Goal: Find contact information: Obtain details needed to contact an individual or organization

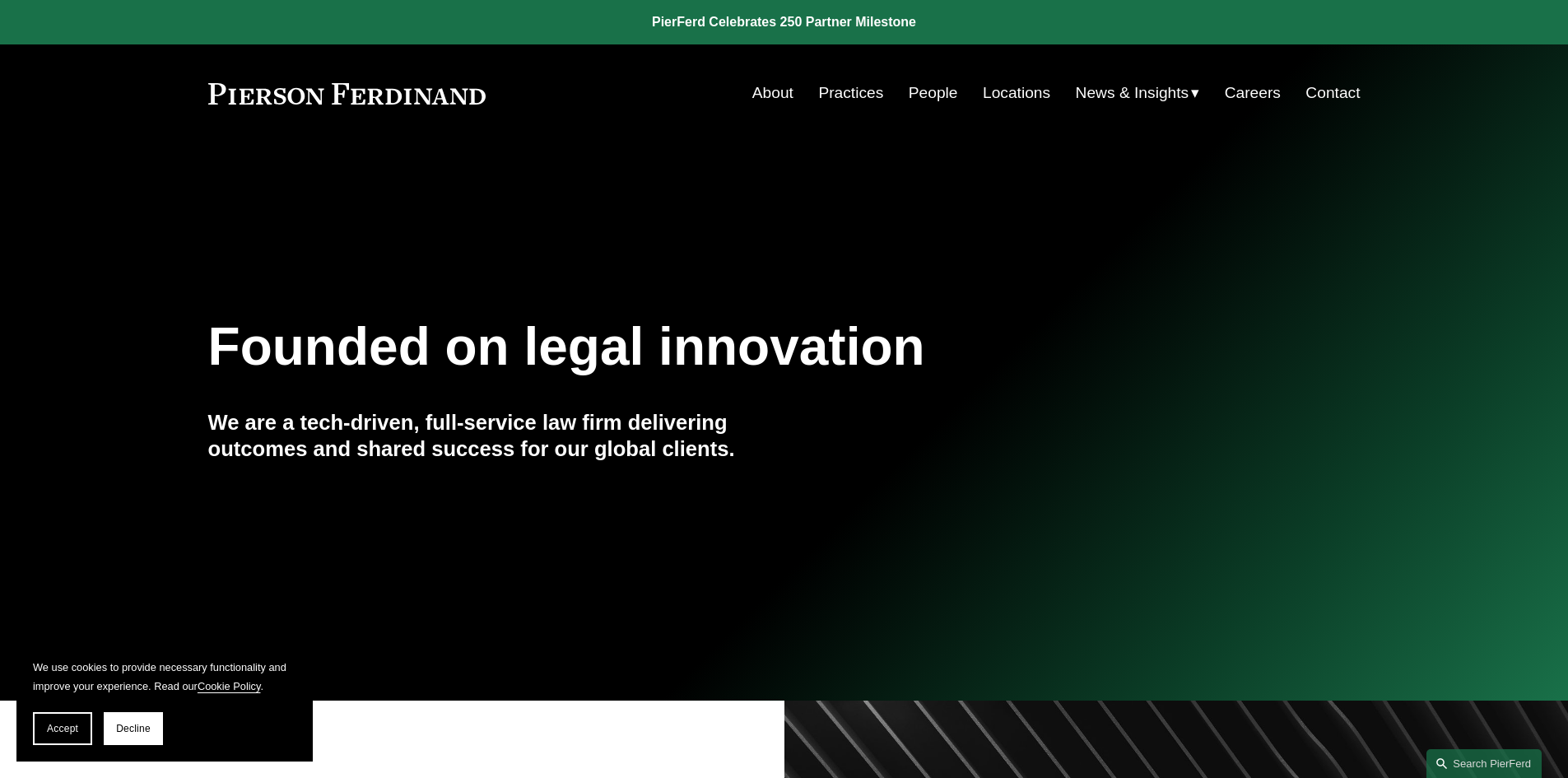
click at [927, 93] on link "People" at bounding box center [934, 93] width 50 height 31
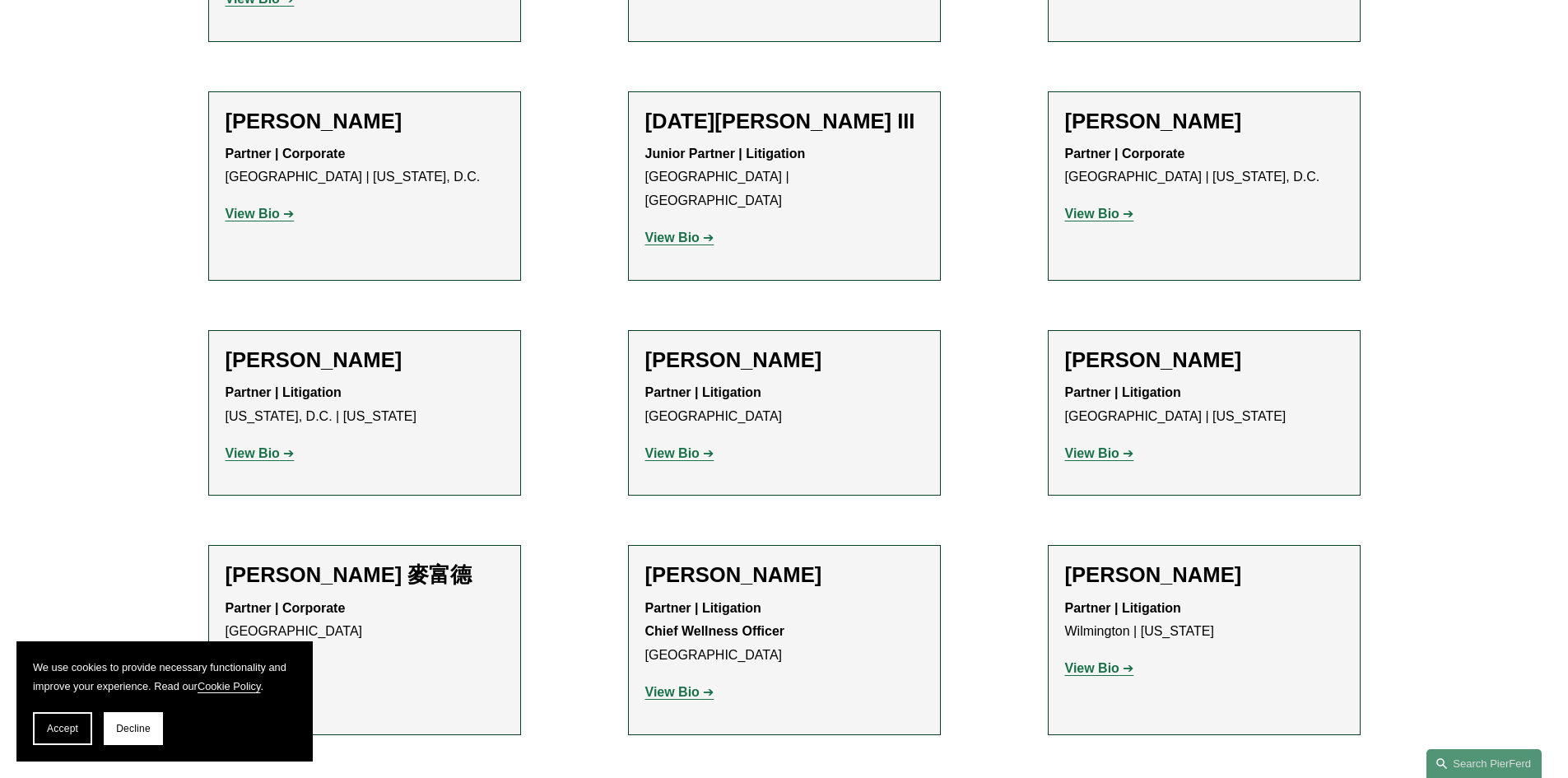
scroll to position [13330, 0]
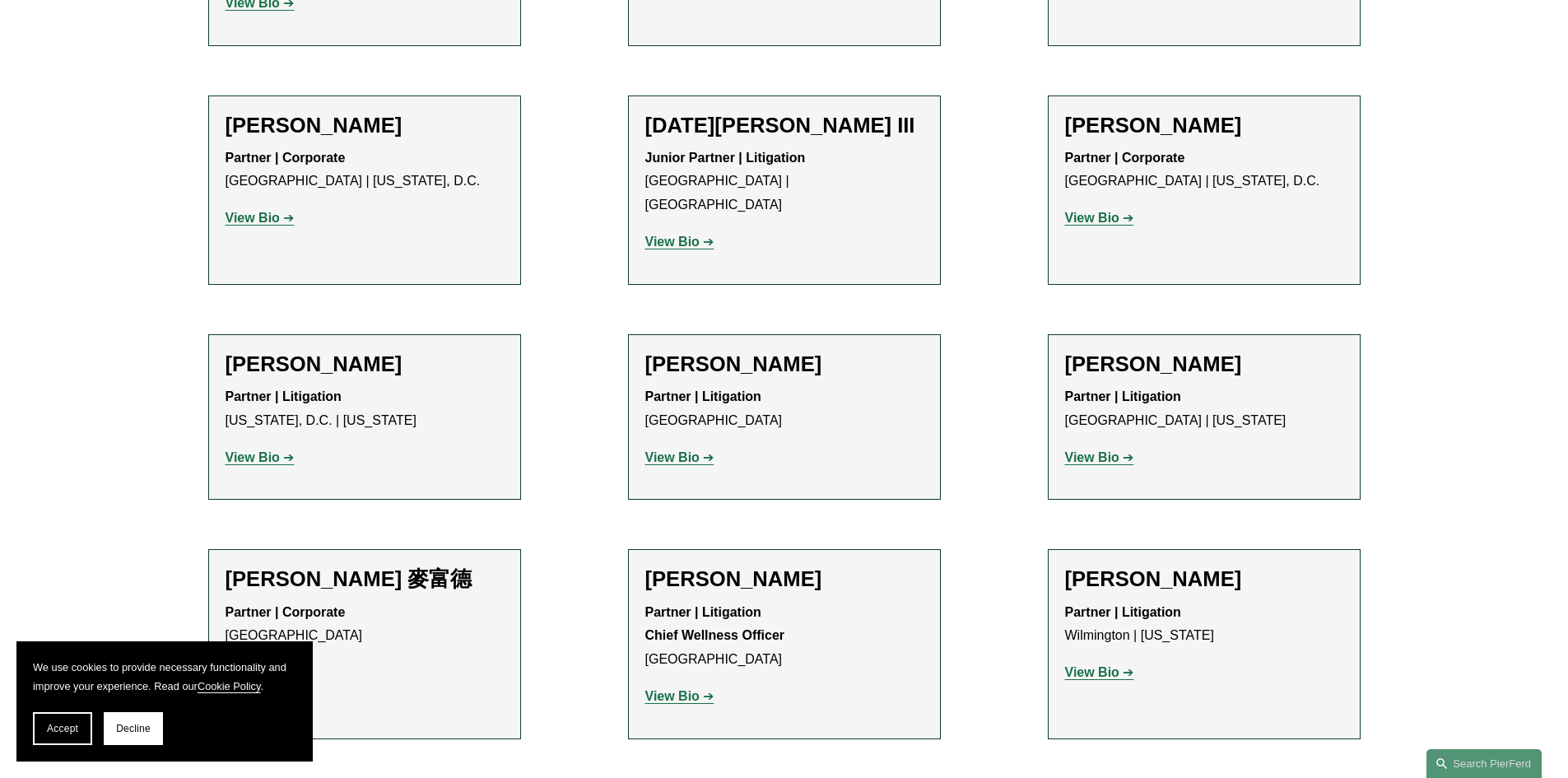
drag, startPoint x: 285, startPoint y: 517, endPoint x: 308, endPoint y: 507, distance: 25.1
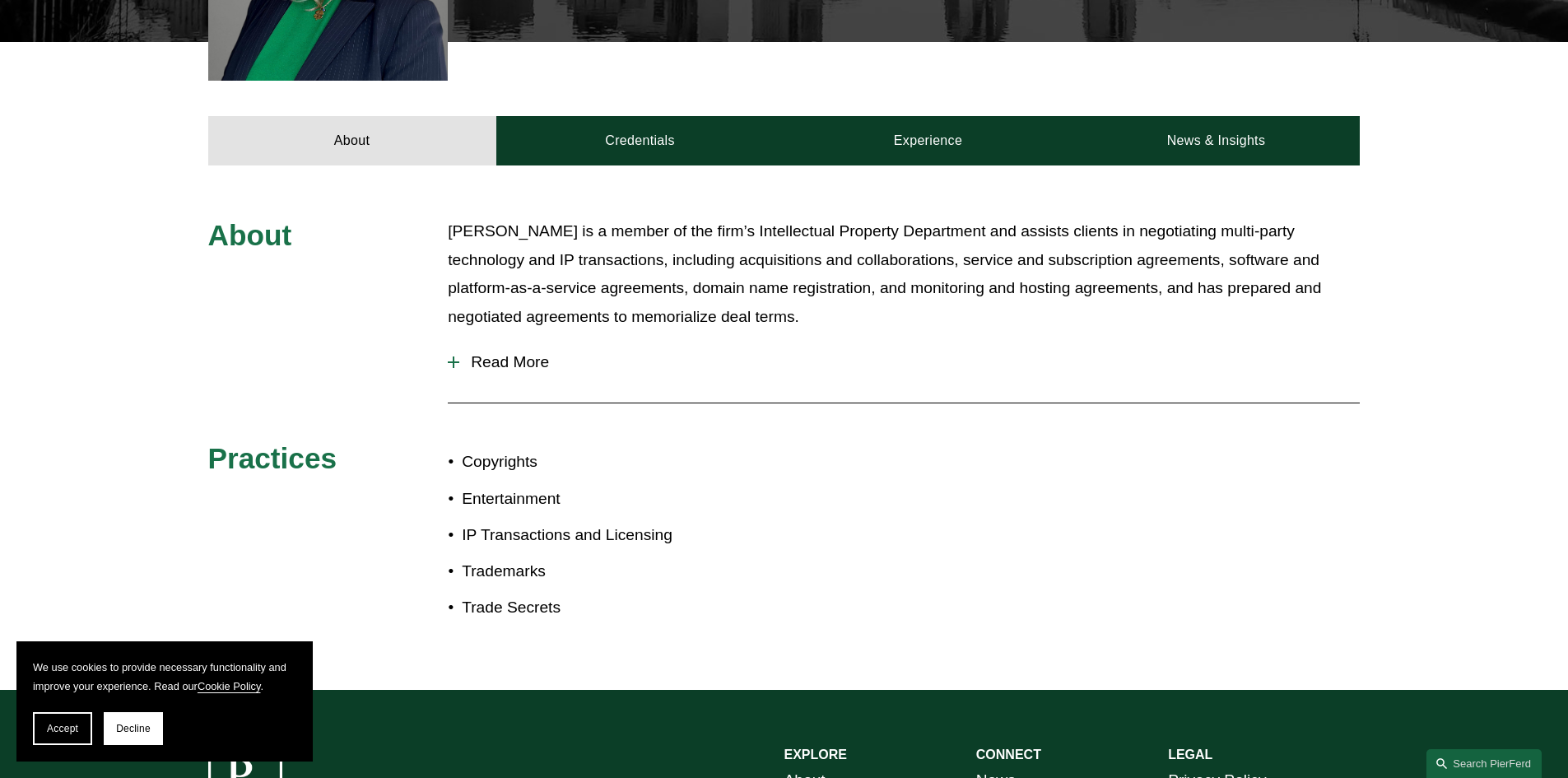
scroll to position [576, 0]
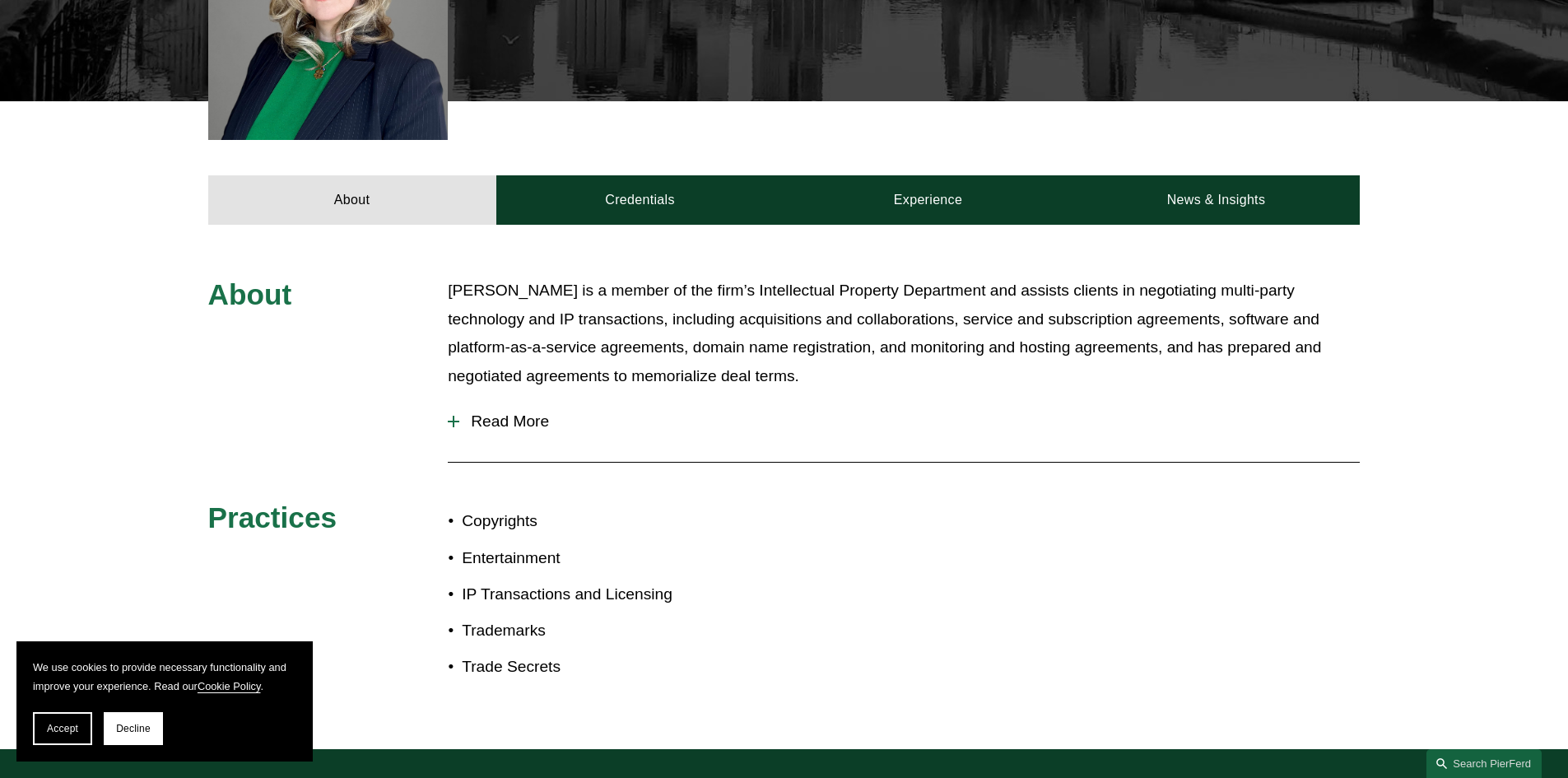
click at [488, 413] on span "Read More" at bounding box center [909, 422] width 901 height 18
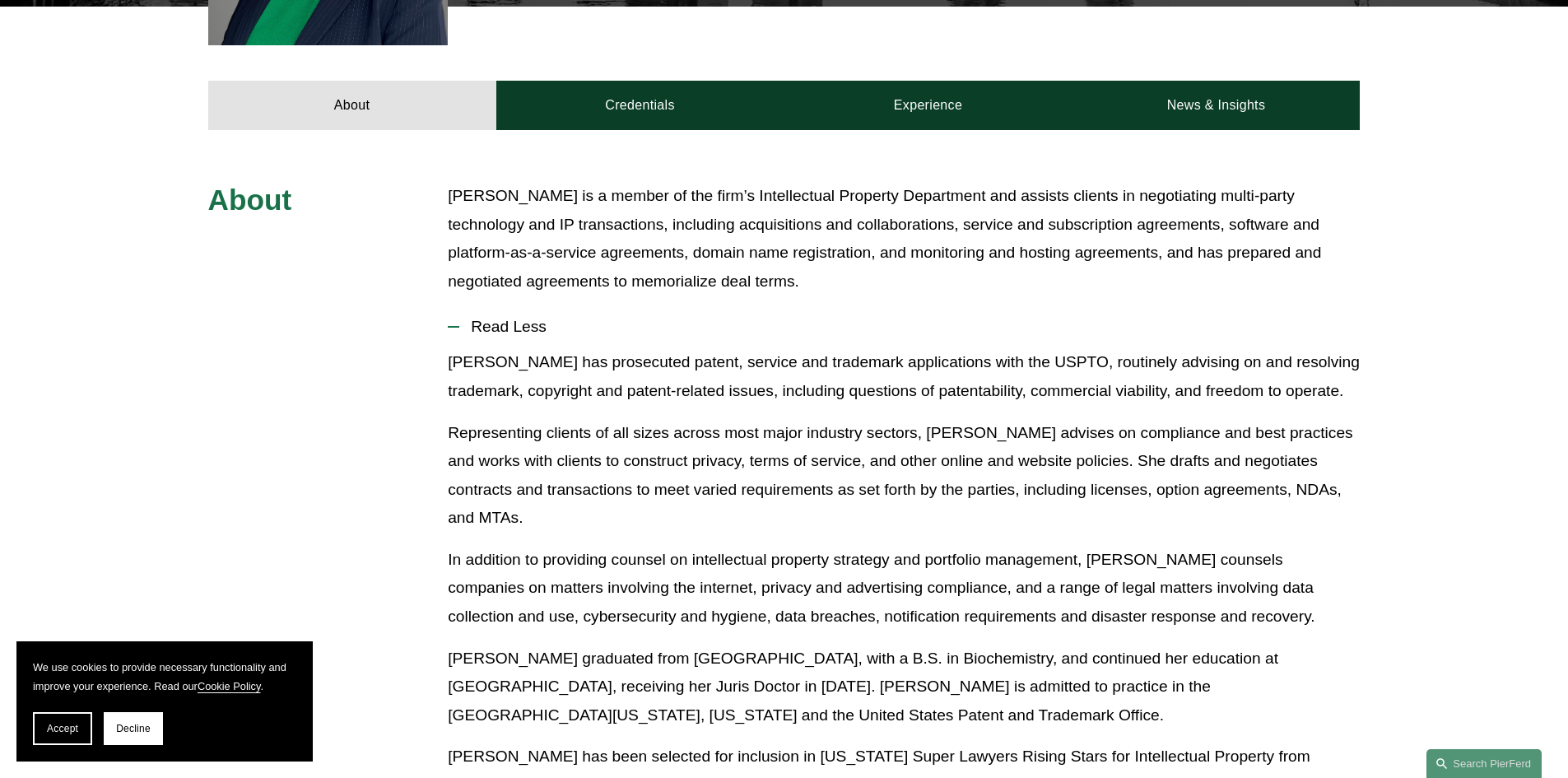
scroll to position [658, 0]
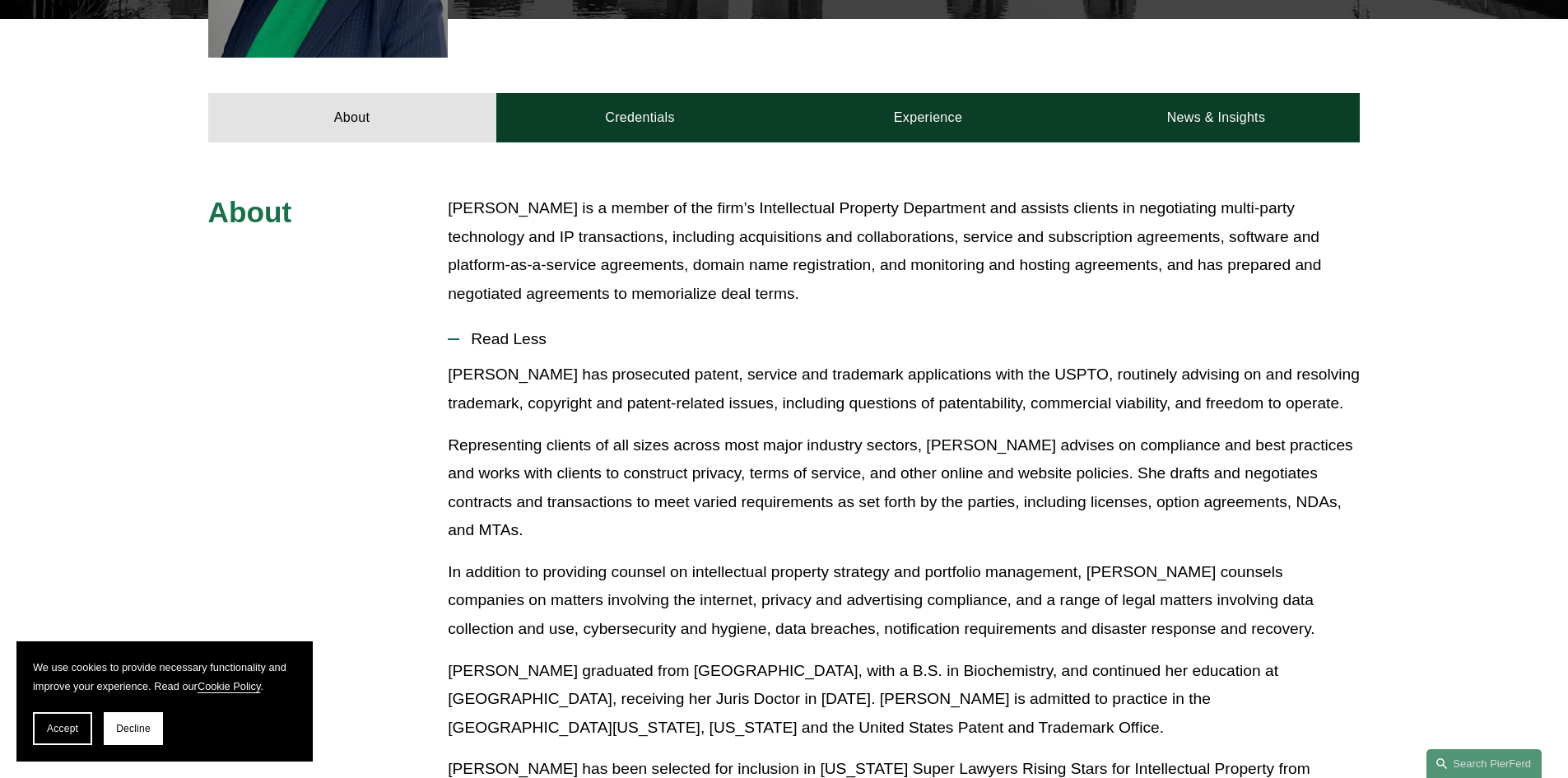
drag, startPoint x: 471, startPoint y: 351, endPoint x: 748, endPoint y: 367, distance: 277.5
click at [761, 366] on li "Read Less Nicole has prosecuted patent, service and trademark applications with…" at bounding box center [903, 711] width 912 height 788
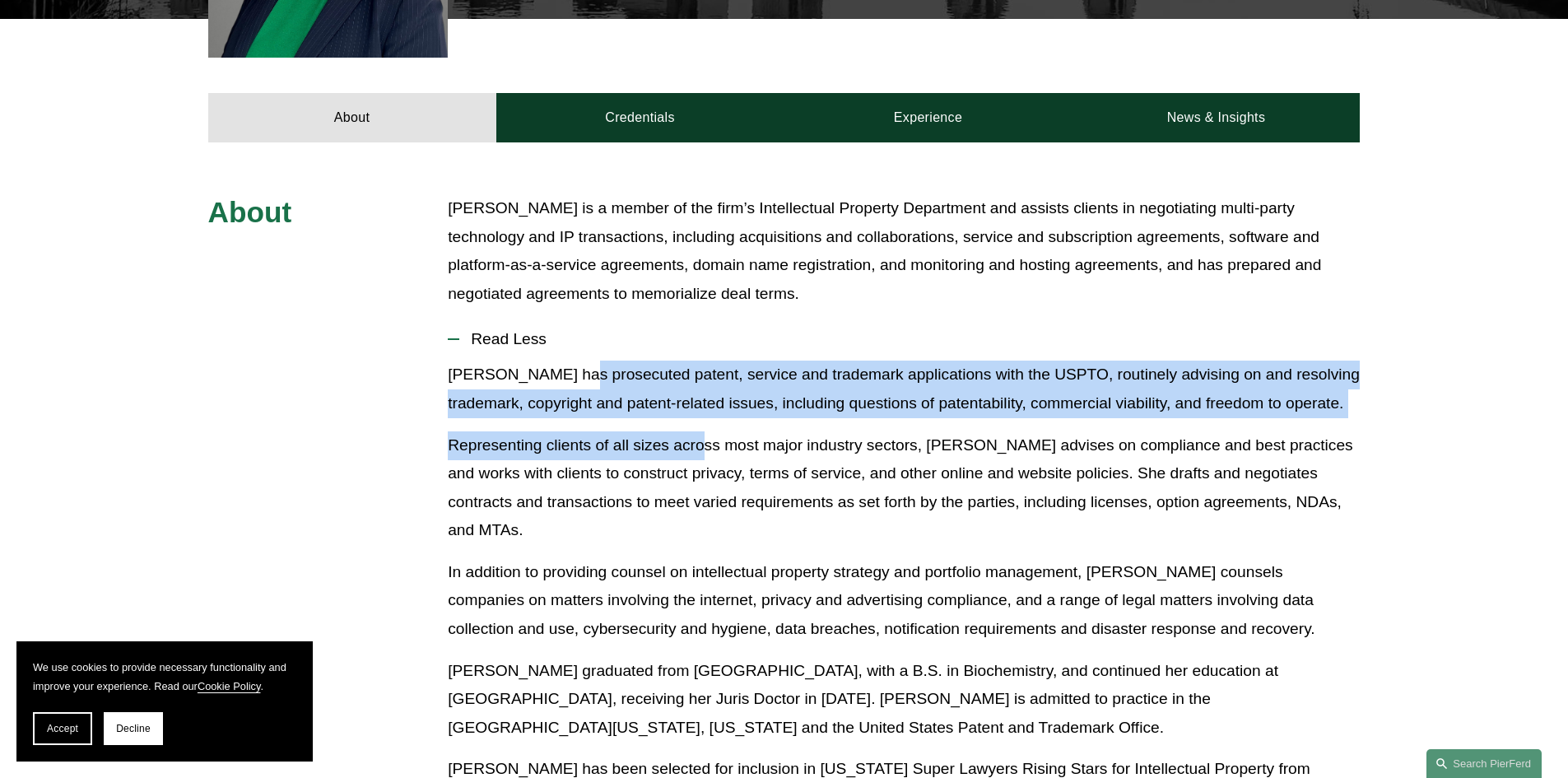
drag, startPoint x: 570, startPoint y: 365, endPoint x: 702, endPoint y: 407, distance: 138.5
click at [702, 407] on div "Nicole has prosecuted patent, service and trademark applications with the USPTO…" at bounding box center [903, 733] width 912 height 746
click at [614, 391] on p "Nicole has prosecuted patent, service and trademark applications with the USPTO…" at bounding box center [903, 389] width 912 height 57
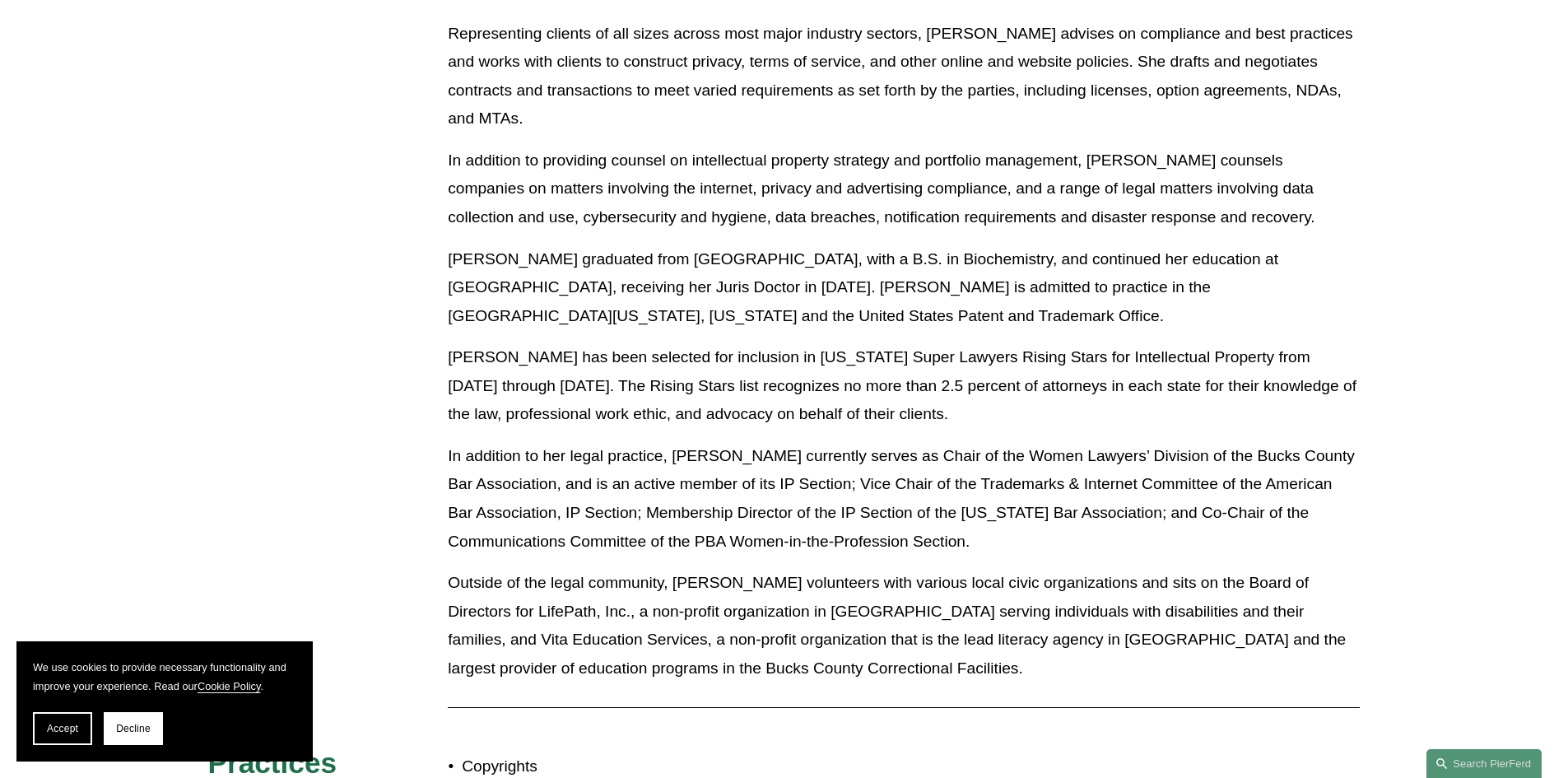
scroll to position [1234, 0]
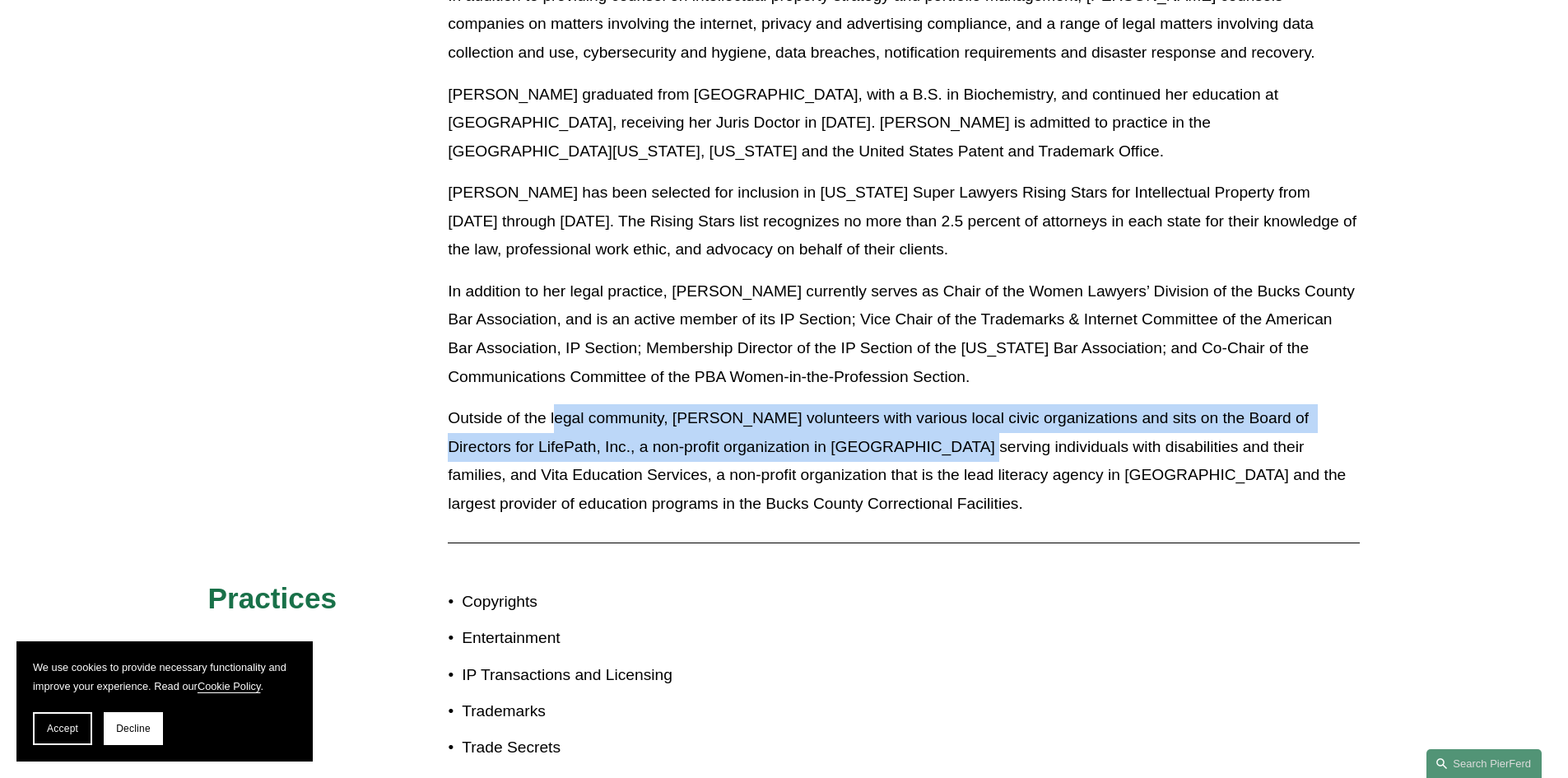
drag, startPoint x: 562, startPoint y: 377, endPoint x: 925, endPoint y: 400, distance: 363.7
click at [925, 404] on p "Outside of the legal community, Nicole volunteers with various local civic orga…" at bounding box center [903, 461] width 912 height 113
click at [841, 404] on p "Outside of the legal community, Nicole volunteers with various local civic orga…" at bounding box center [903, 461] width 912 height 113
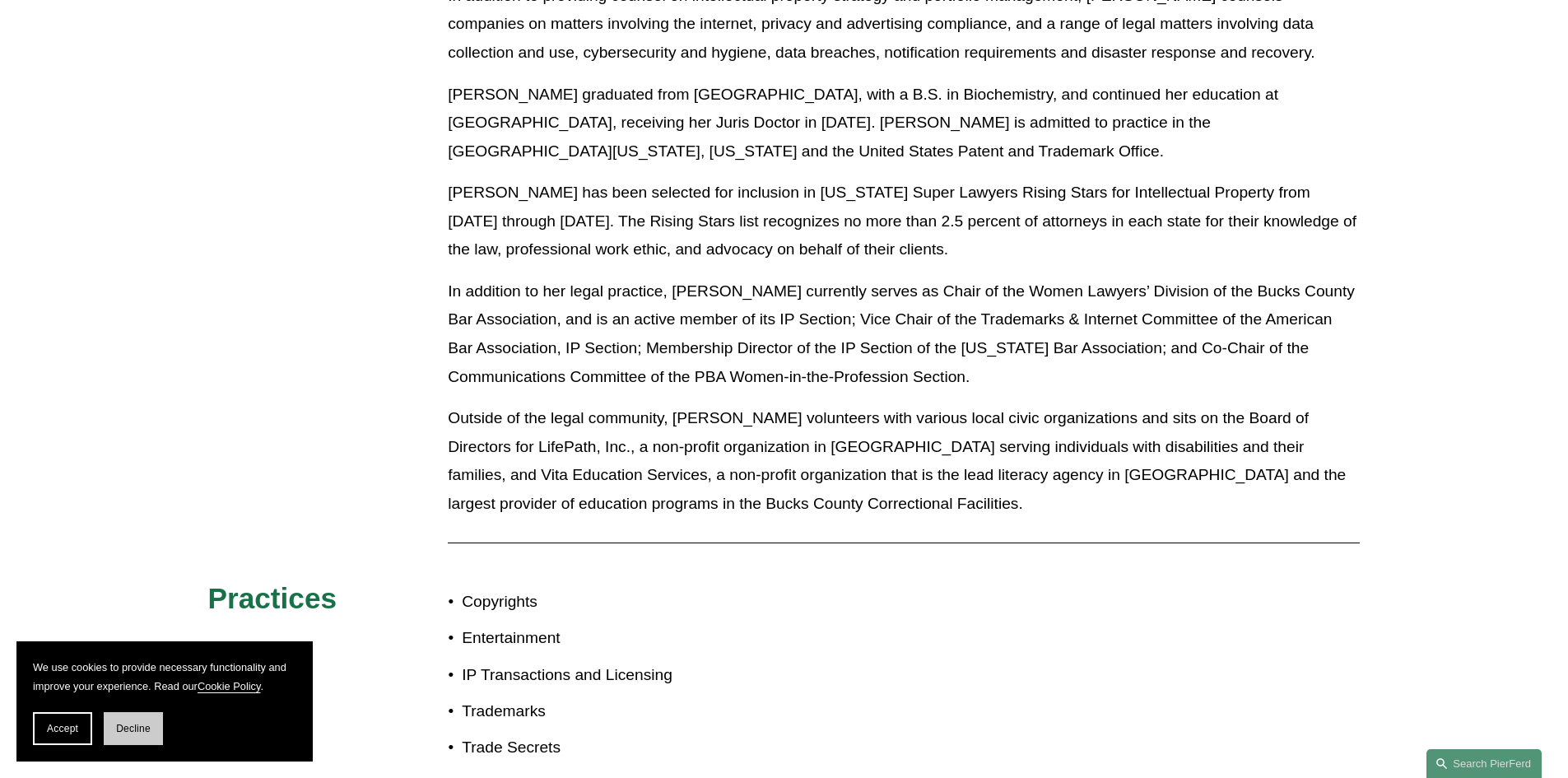
click at [139, 728] on span "Decline" at bounding box center [133, 728] width 35 height 12
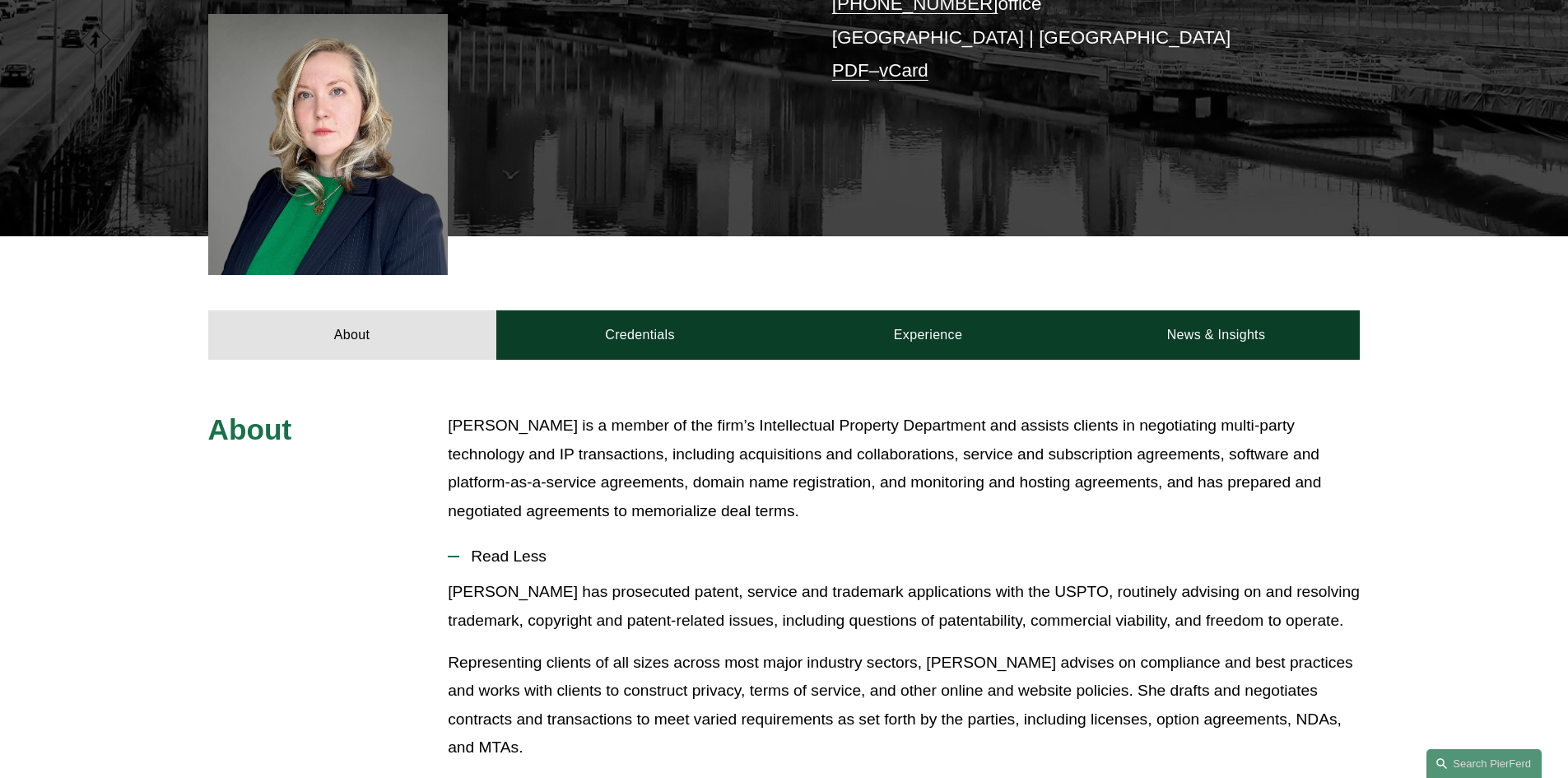
scroll to position [165, 0]
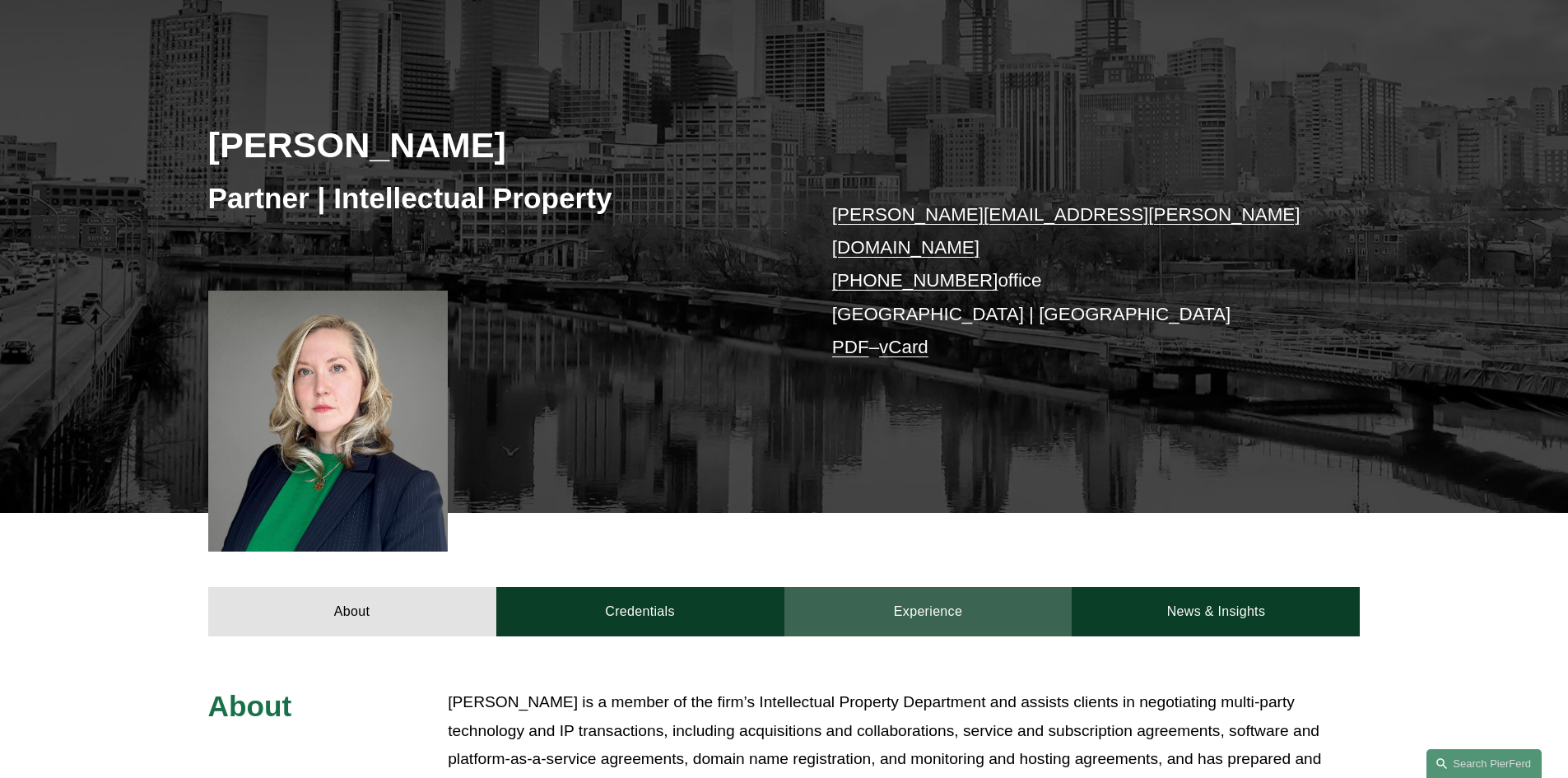
click at [954, 588] on link "Experience" at bounding box center [928, 612] width 288 height 50
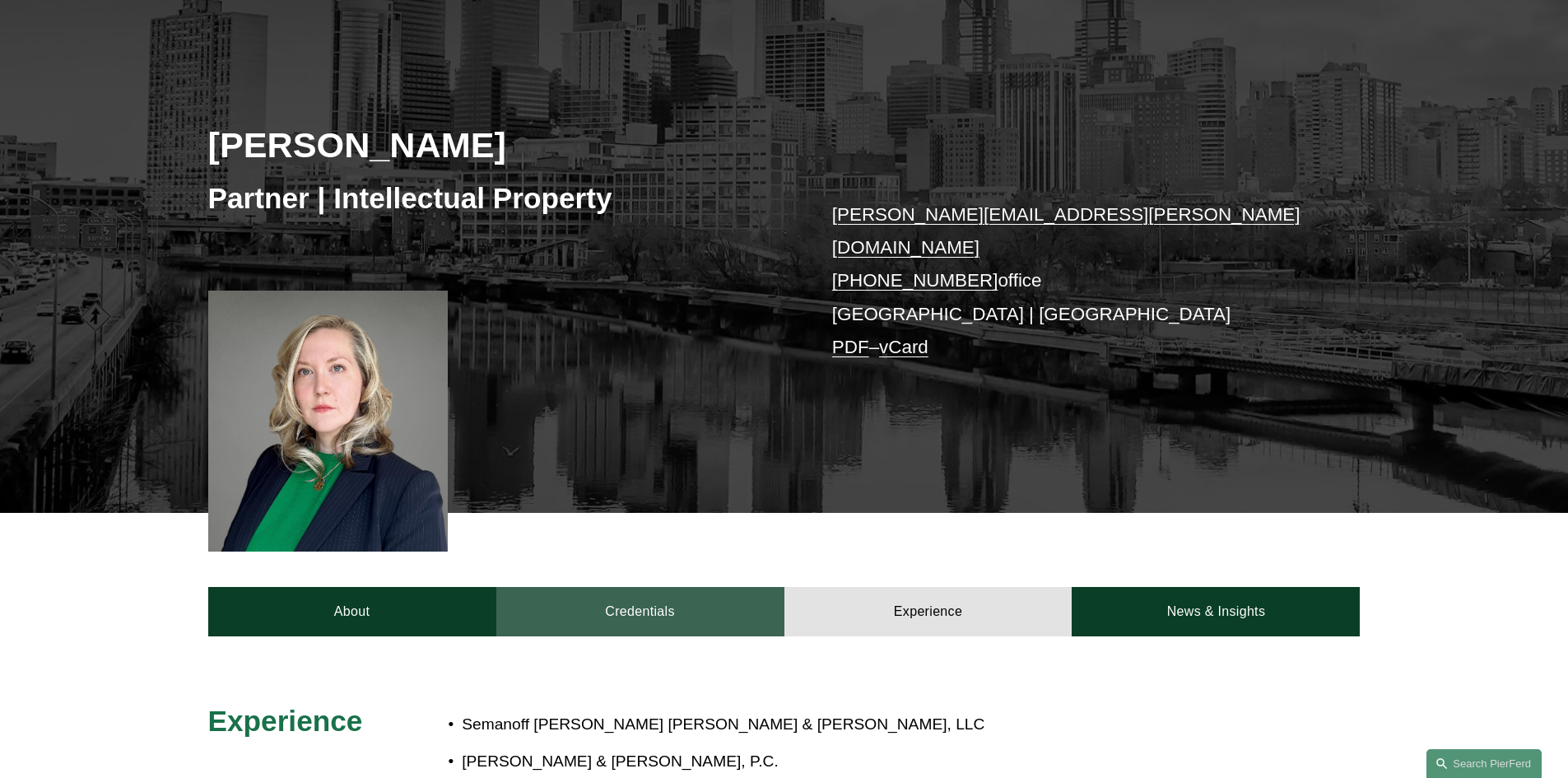
scroll to position [412, 0]
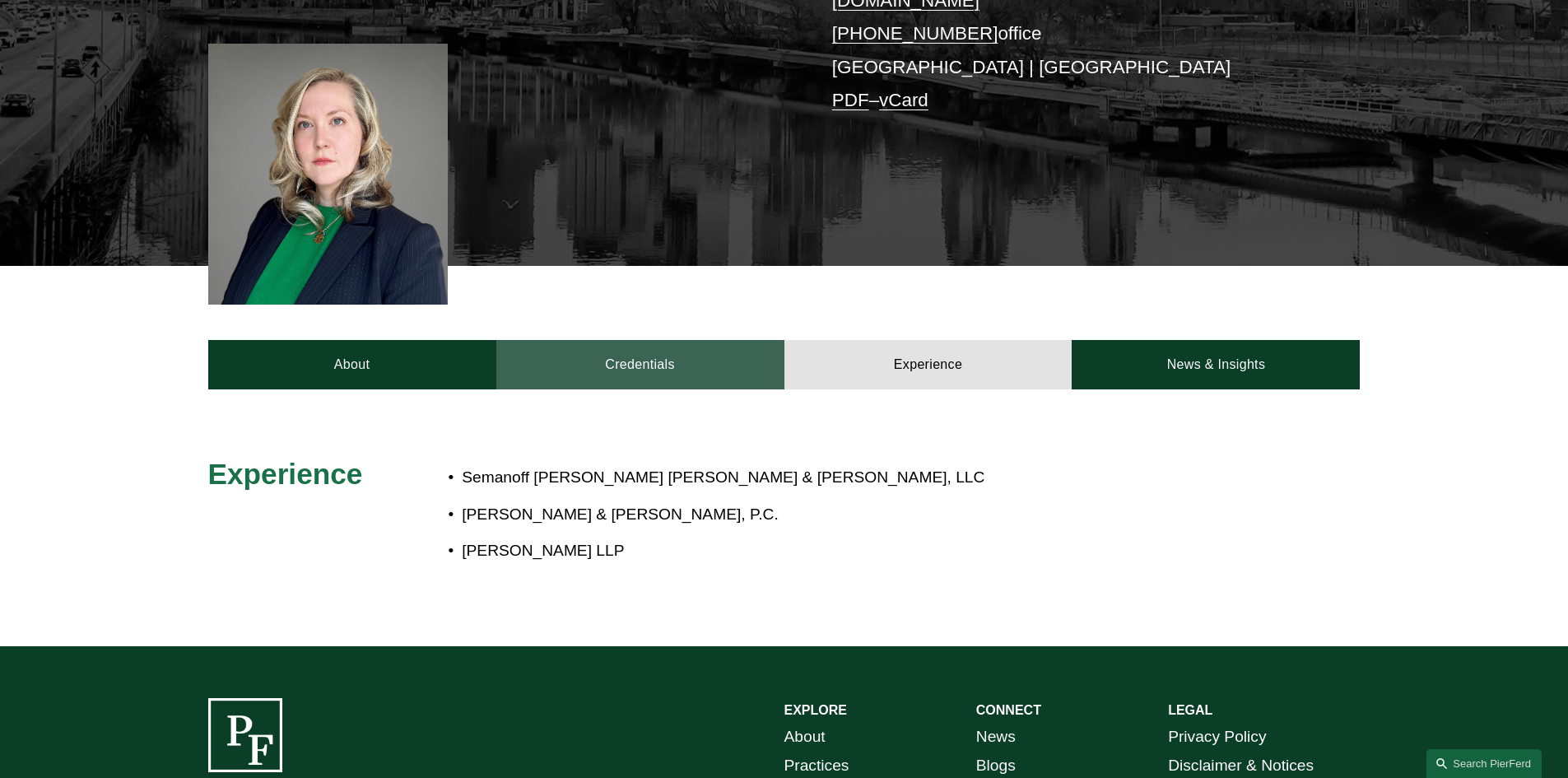
click at [752, 349] on link "Credentials" at bounding box center [640, 365] width 288 height 50
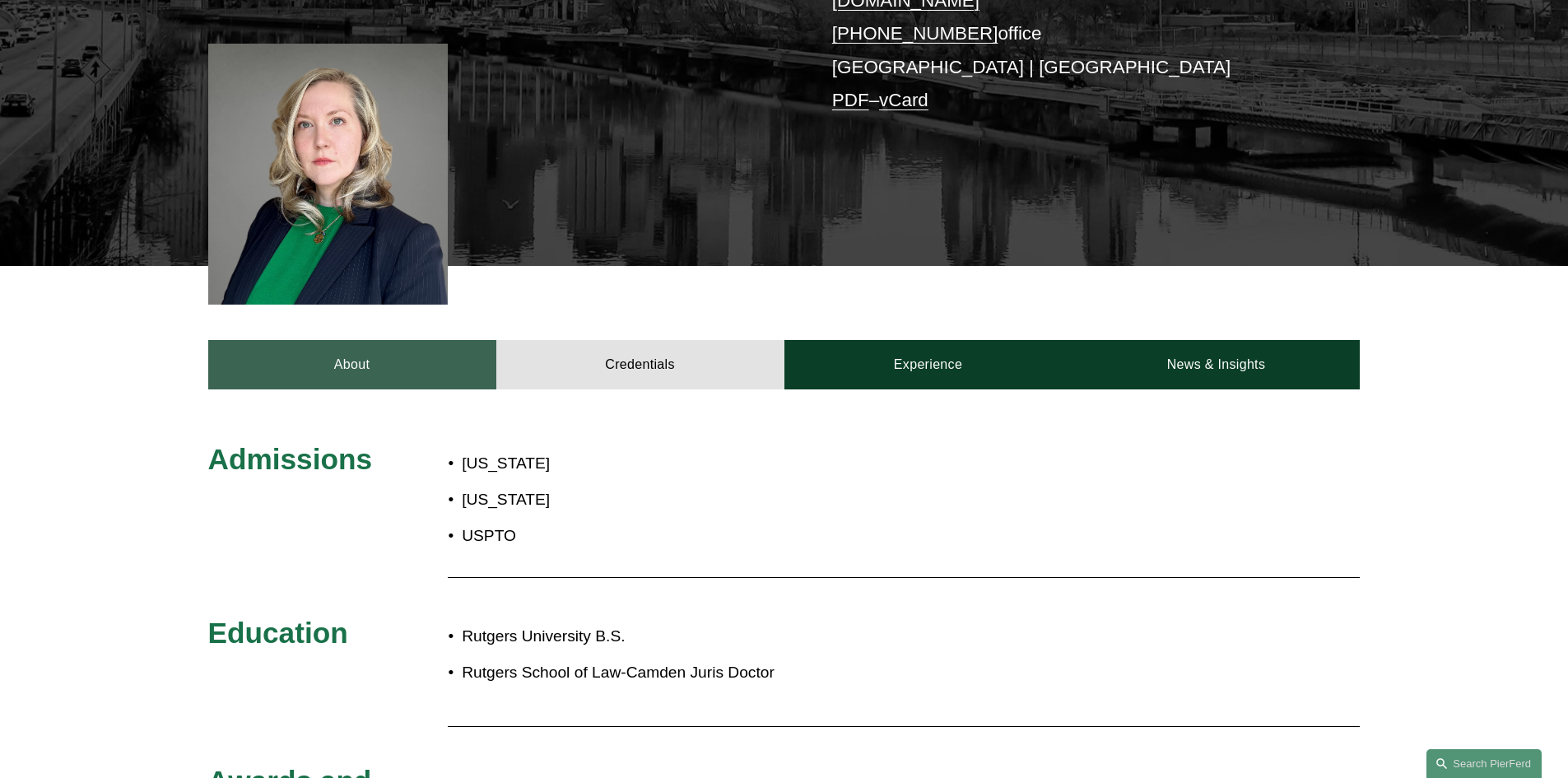
click at [368, 344] on link "About" at bounding box center [352, 365] width 288 height 50
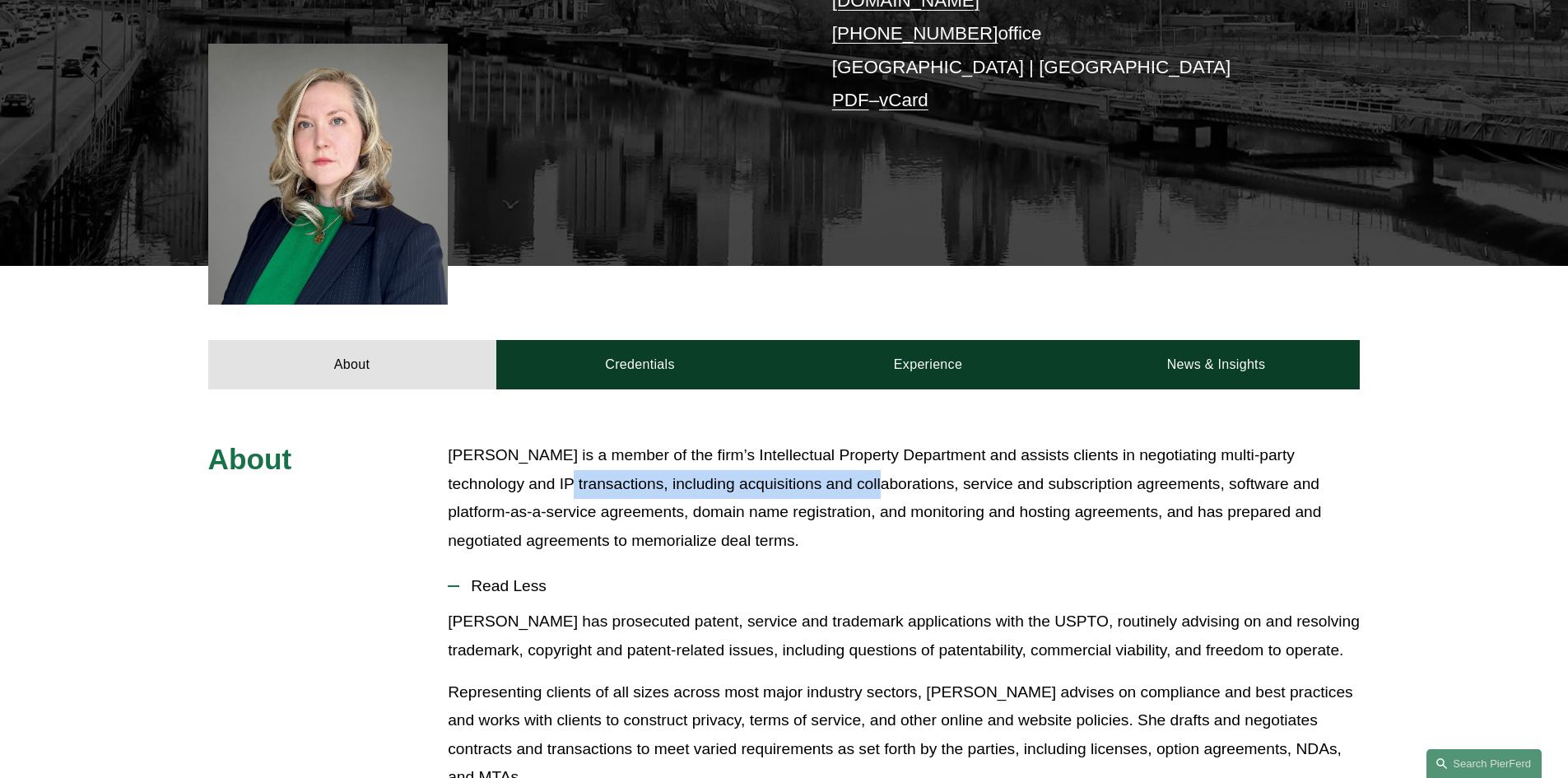
drag, startPoint x: 557, startPoint y: 475, endPoint x: 868, endPoint y: 475, distance: 311.0
click at [868, 475] on p "Nicole J. O’Hara is a member of the firm’s Intellectual Property Department and…" at bounding box center [903, 497] width 912 height 113
click at [775, 464] on p "Nicole J. O’Hara is a member of the firm’s Intellectual Property Department and…" at bounding box center [903, 497] width 912 height 113
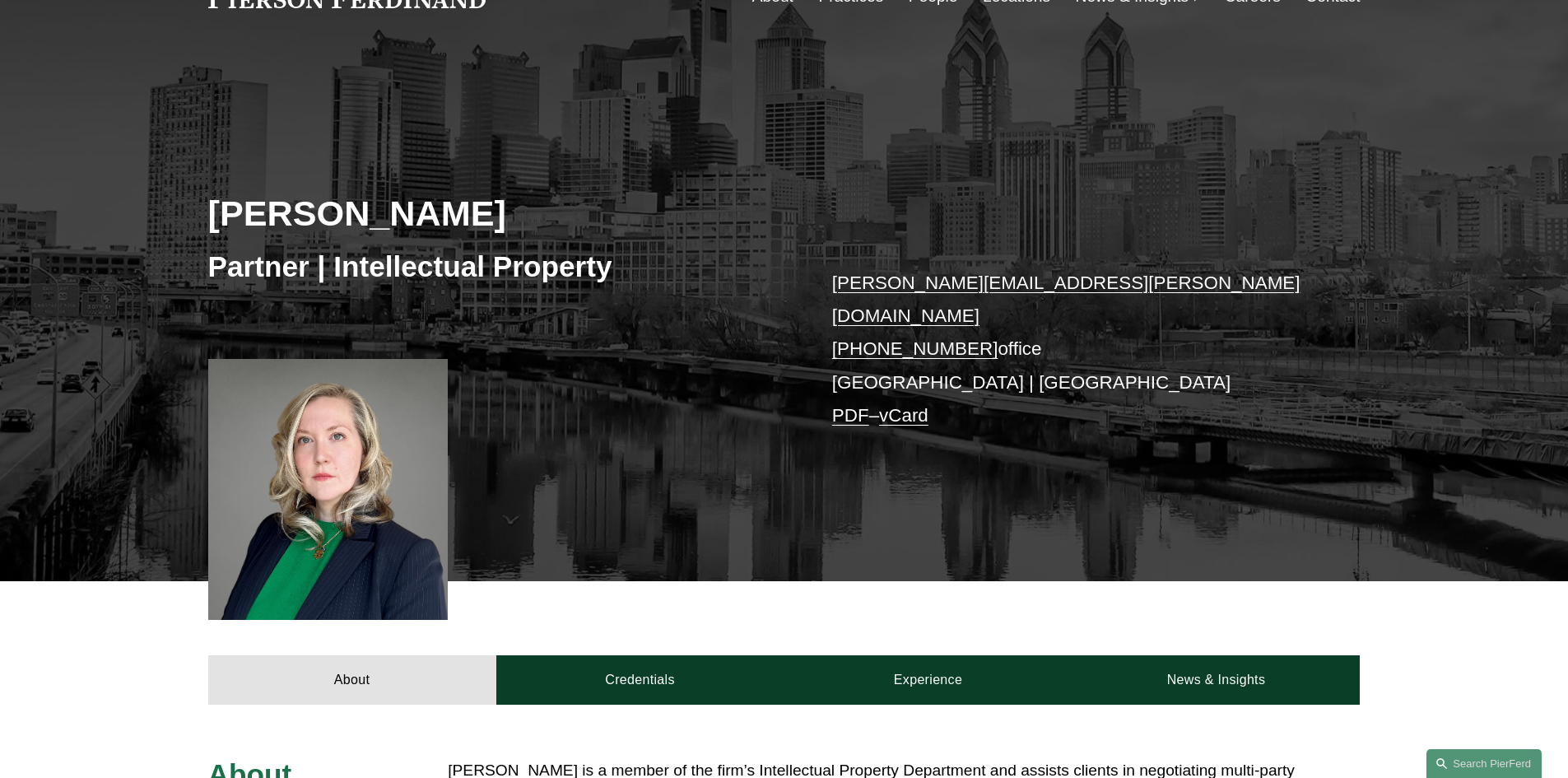
scroll to position [83, 0]
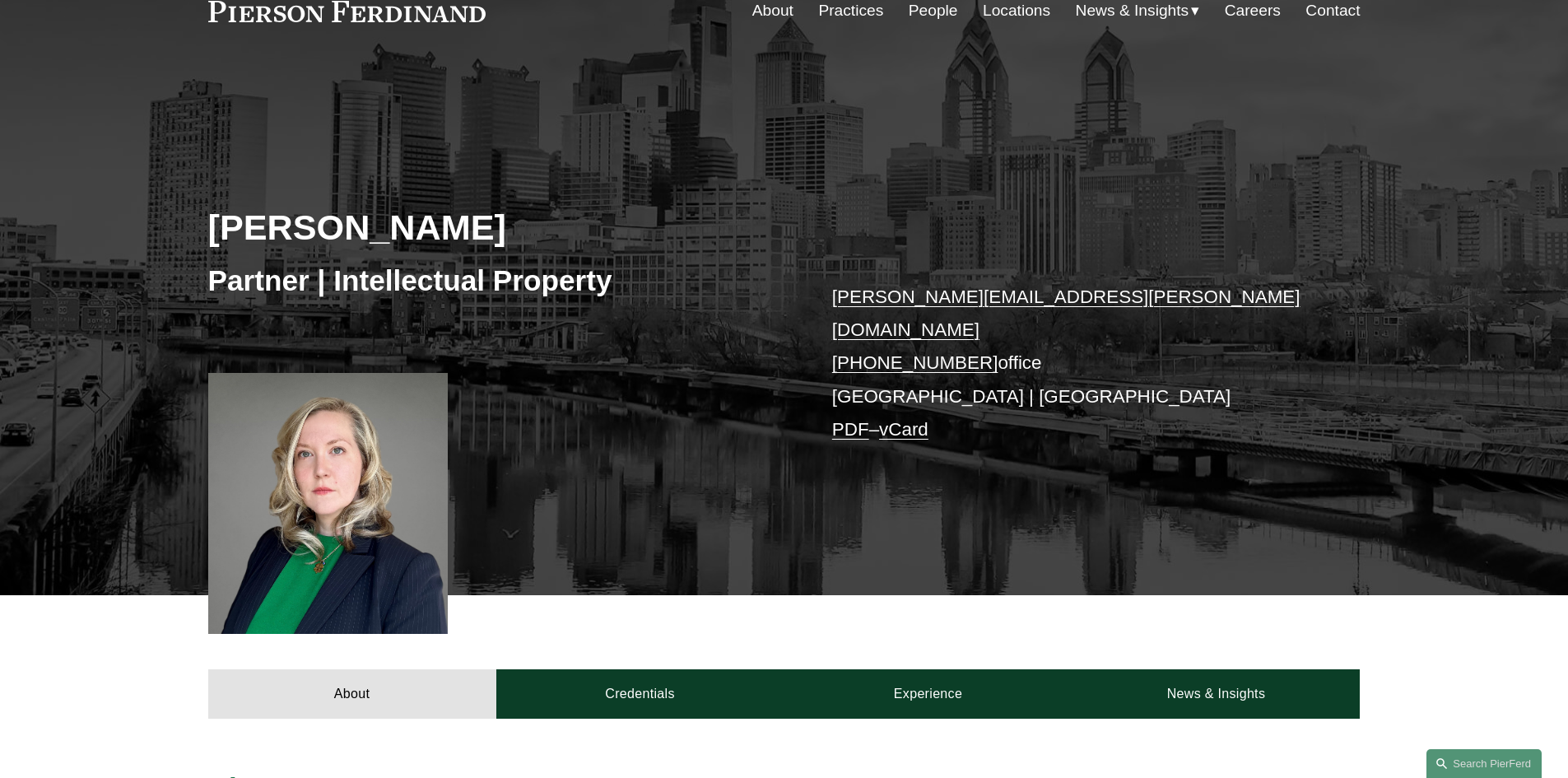
click at [910, 419] on link "vCard" at bounding box center [904, 429] width 50 height 21
drag, startPoint x: 870, startPoint y: 402, endPoint x: 834, endPoint y: 402, distance: 36.0
click at [866, 403] on p "nicole.ohara@pierferd.com +1.215.650.3203 office Philadelphia | Princeton PDF –…" at bounding box center [1072, 363] width 480 height 166
click at [854, 419] on link "PDF" at bounding box center [850, 429] width 37 height 21
